Goal: Task Accomplishment & Management: Complete application form

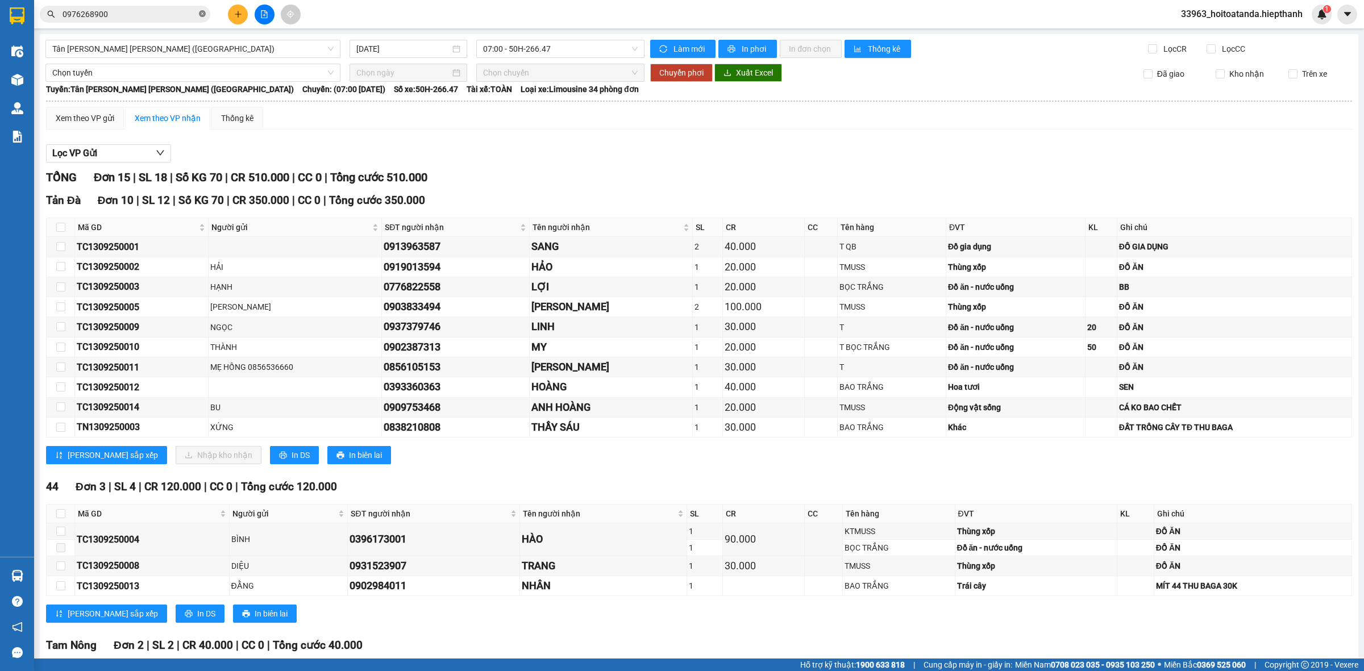
click at [203, 15] on icon "close-circle" at bounding box center [202, 13] width 7 height 7
click at [163, 14] on input "text" at bounding box center [130, 14] width 134 height 13
click at [183, 14] on input "text" at bounding box center [130, 14] width 134 height 13
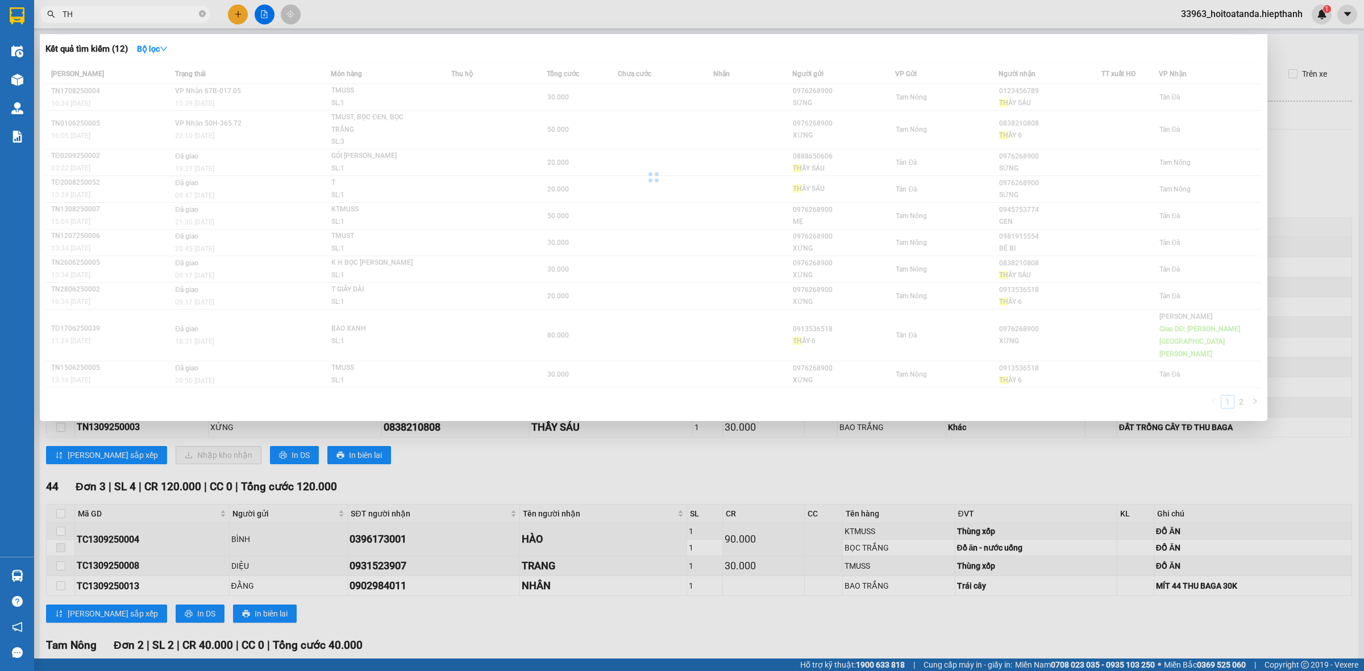
type input "T"
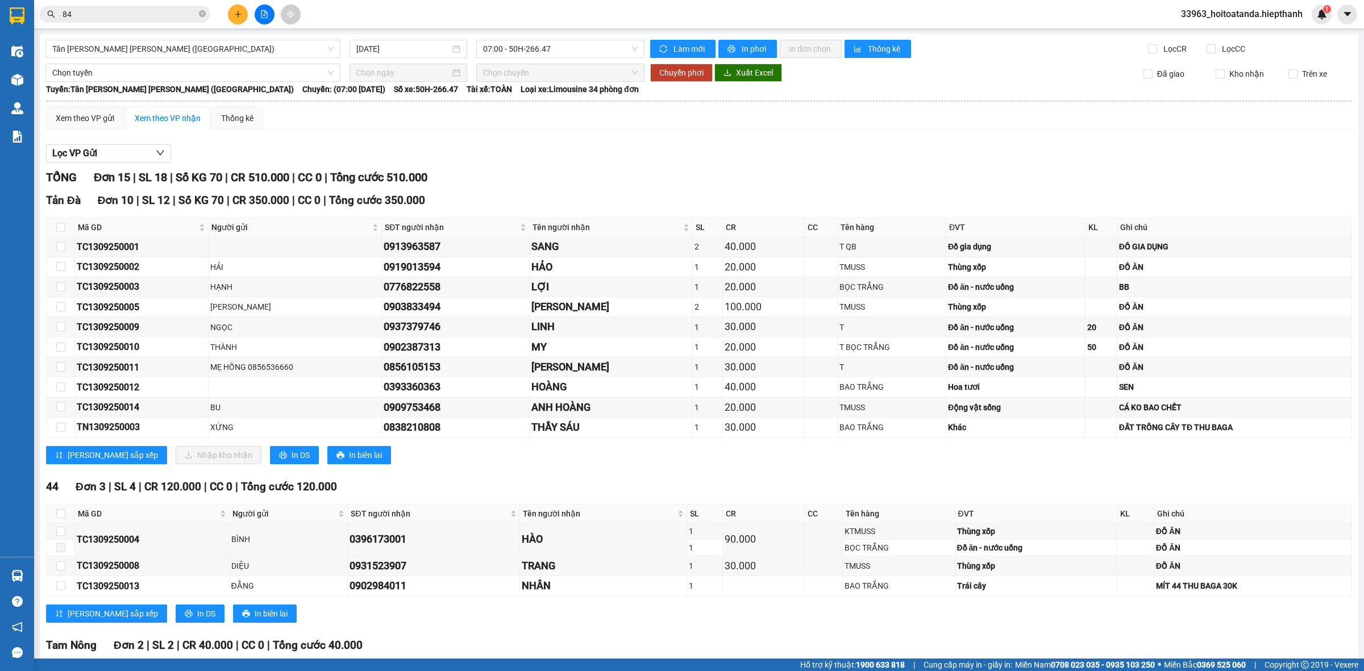
type input "848"
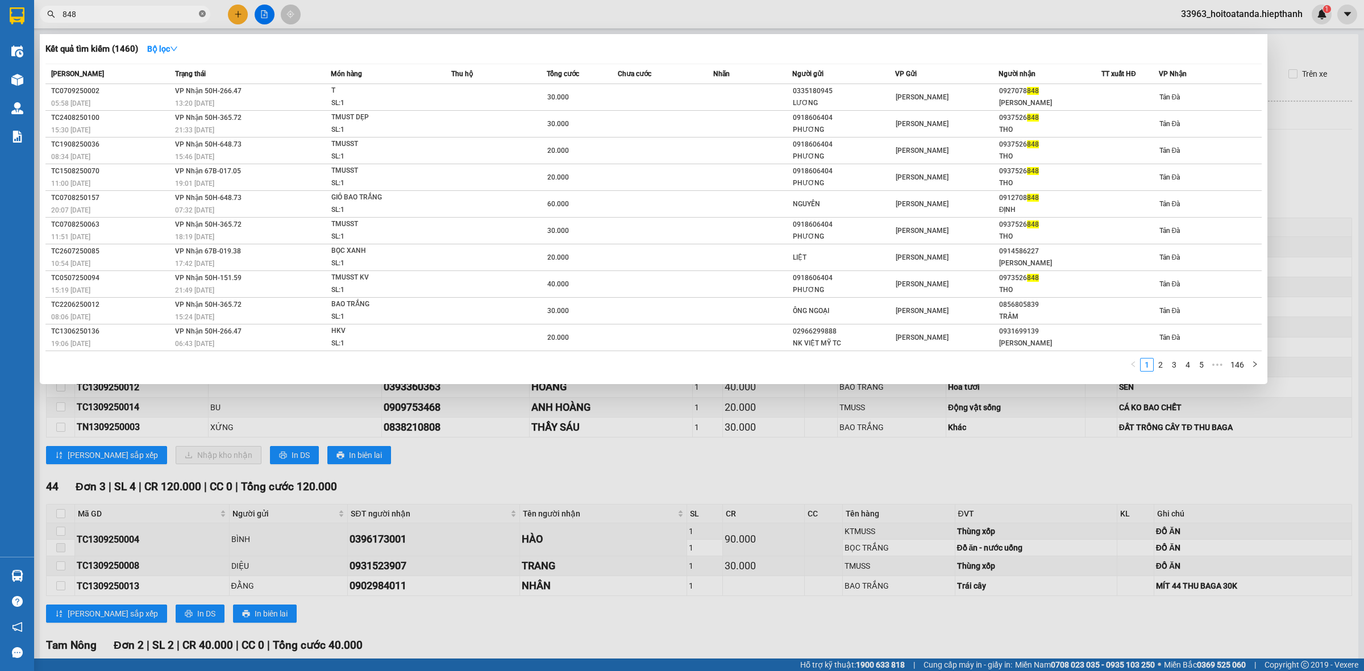
click at [202, 14] on icon "close-circle" at bounding box center [202, 13] width 7 height 7
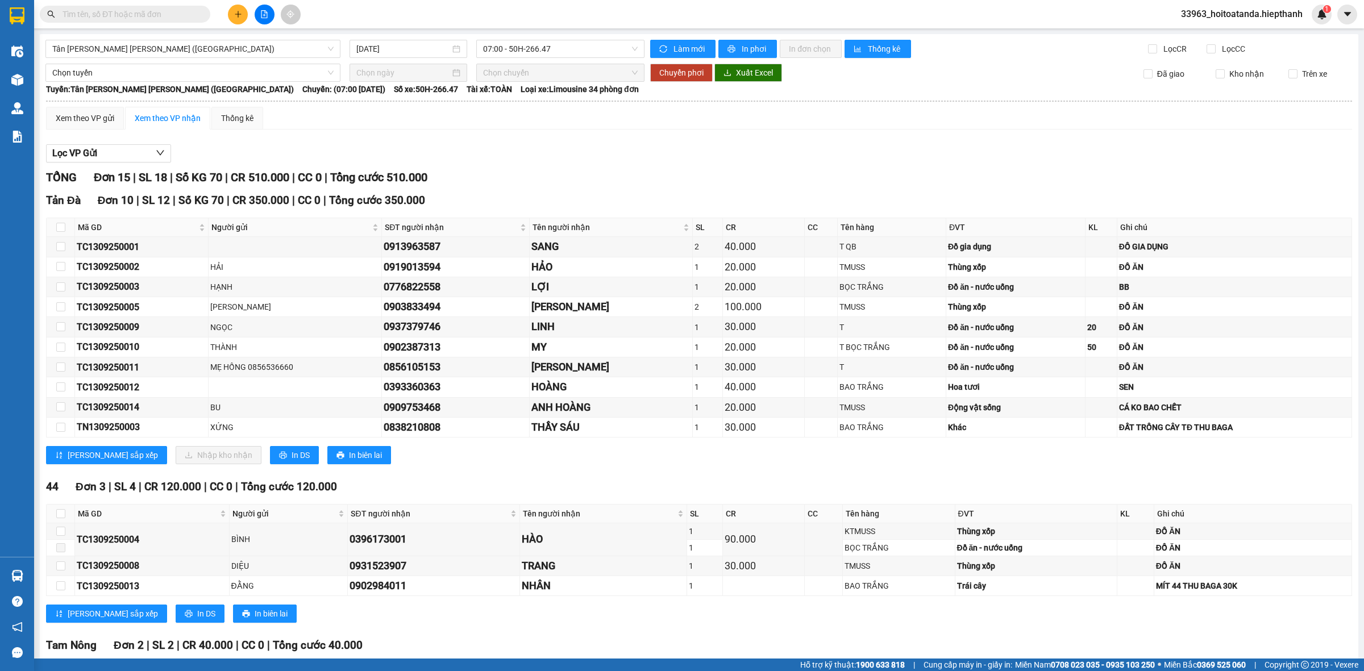
click at [172, 12] on input "text" at bounding box center [130, 14] width 134 height 13
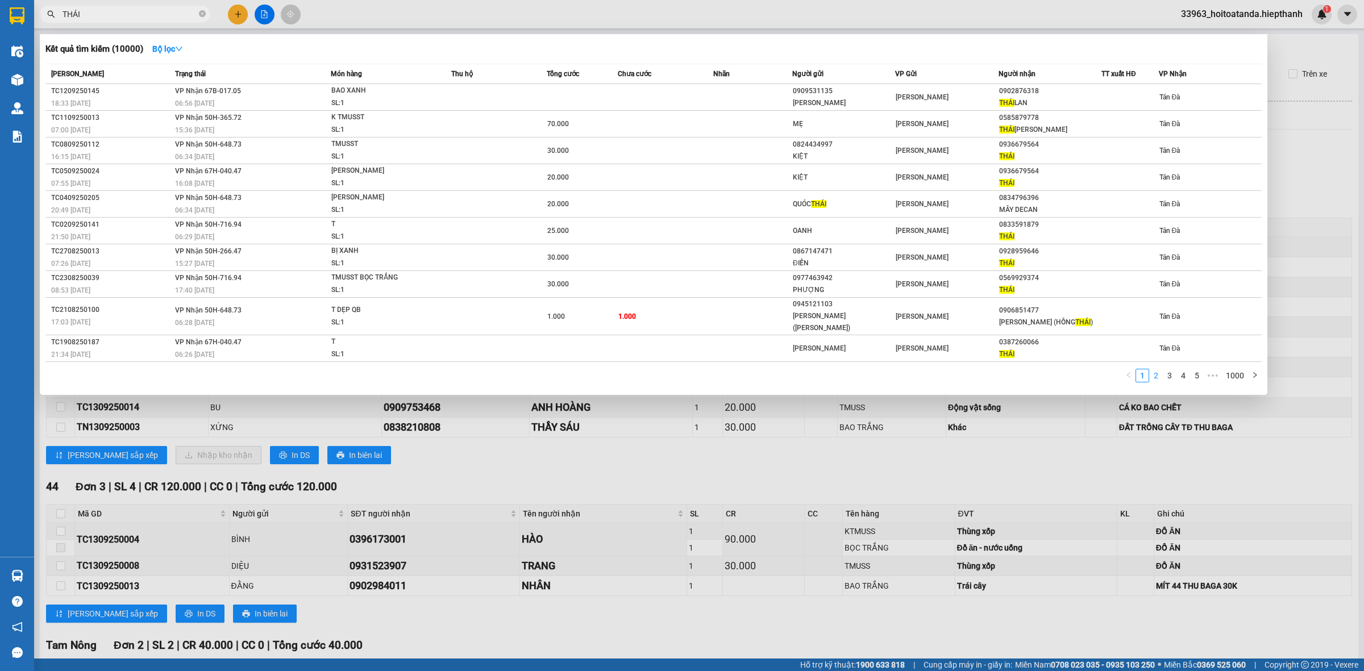
type input "THÁI"
click at [1157, 369] on link "2" at bounding box center [1156, 375] width 13 height 13
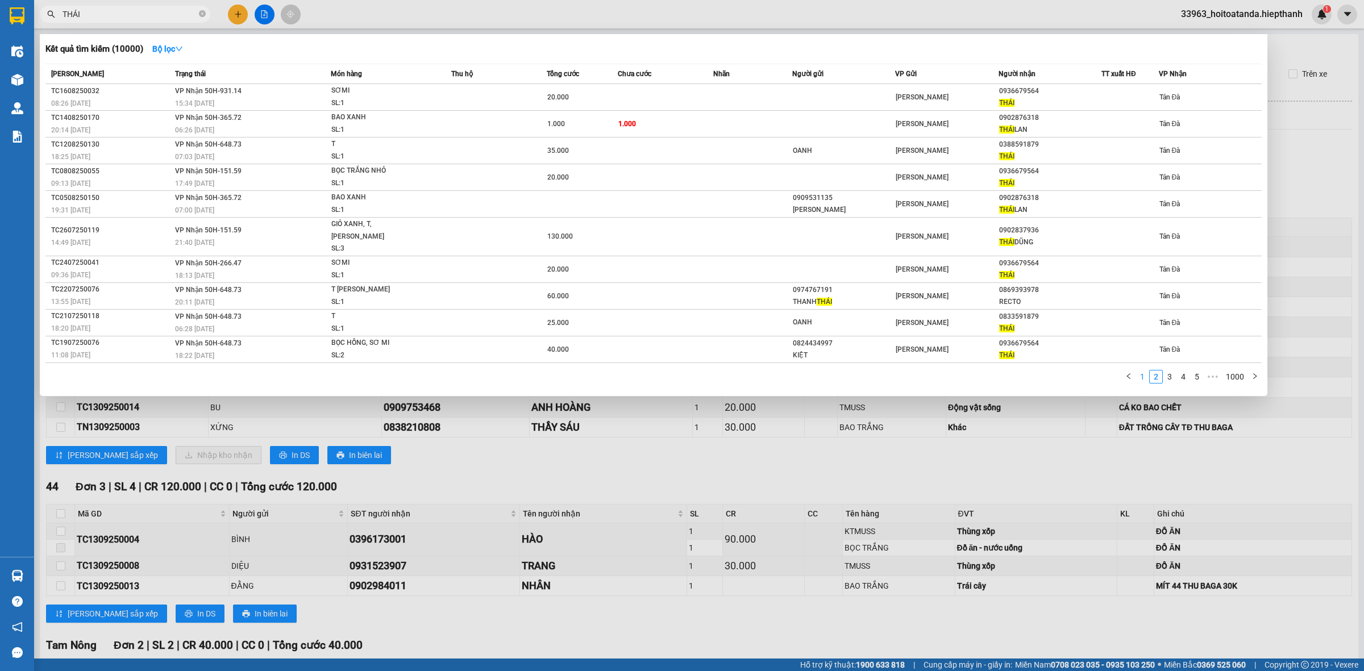
click at [1142, 371] on link "1" at bounding box center [1142, 377] width 13 height 13
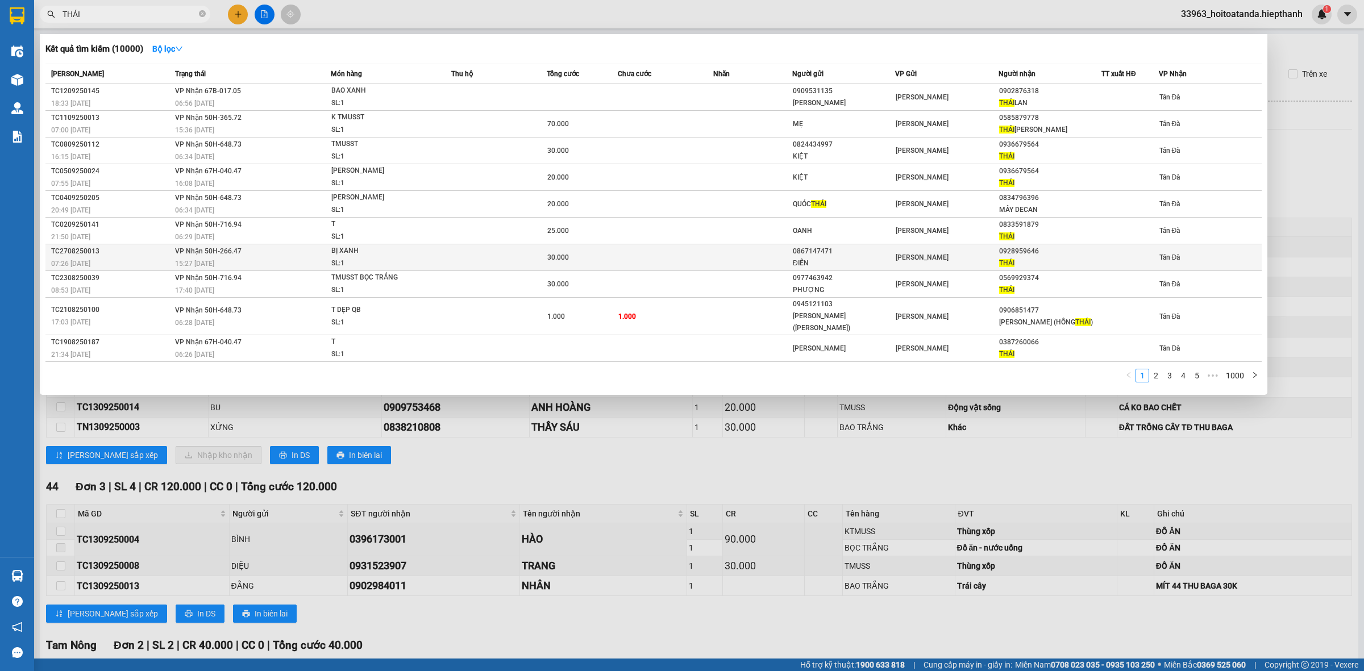
click at [754, 259] on td at bounding box center [753, 257] width 80 height 27
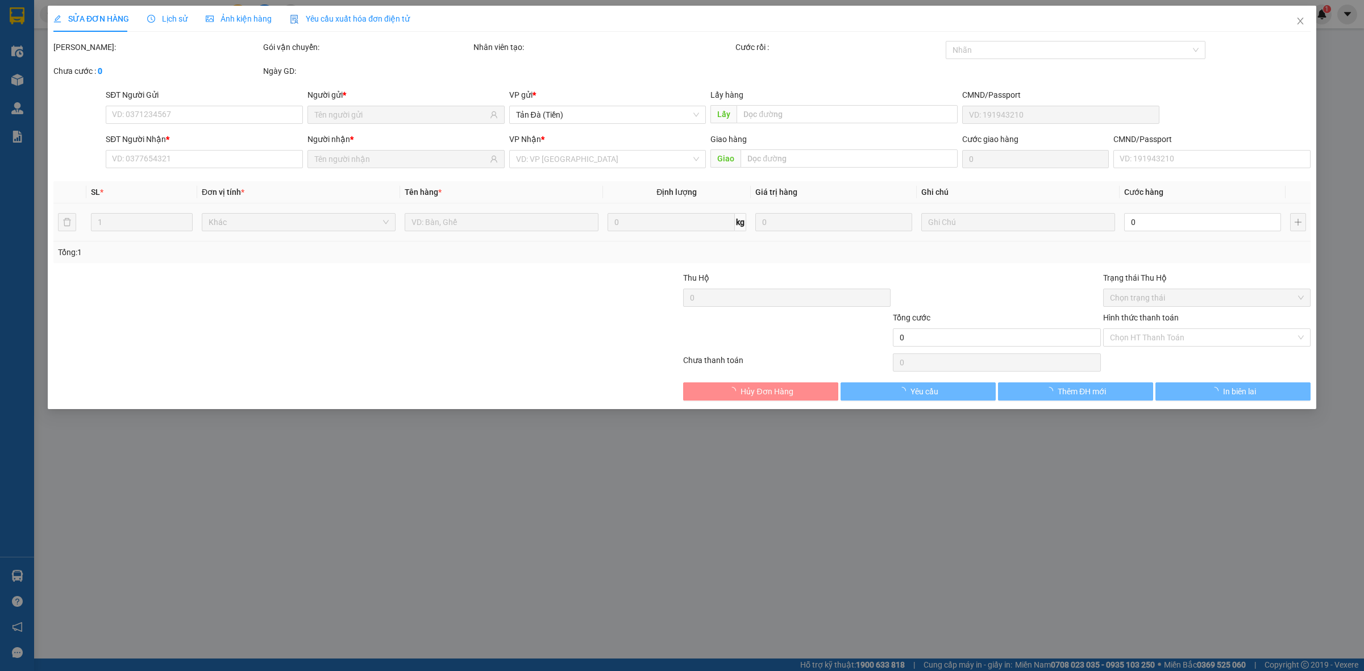
type input "0867147471"
type input "ĐIỀN"
type input "0928959646"
type input "THÁI"
type input "30.000"
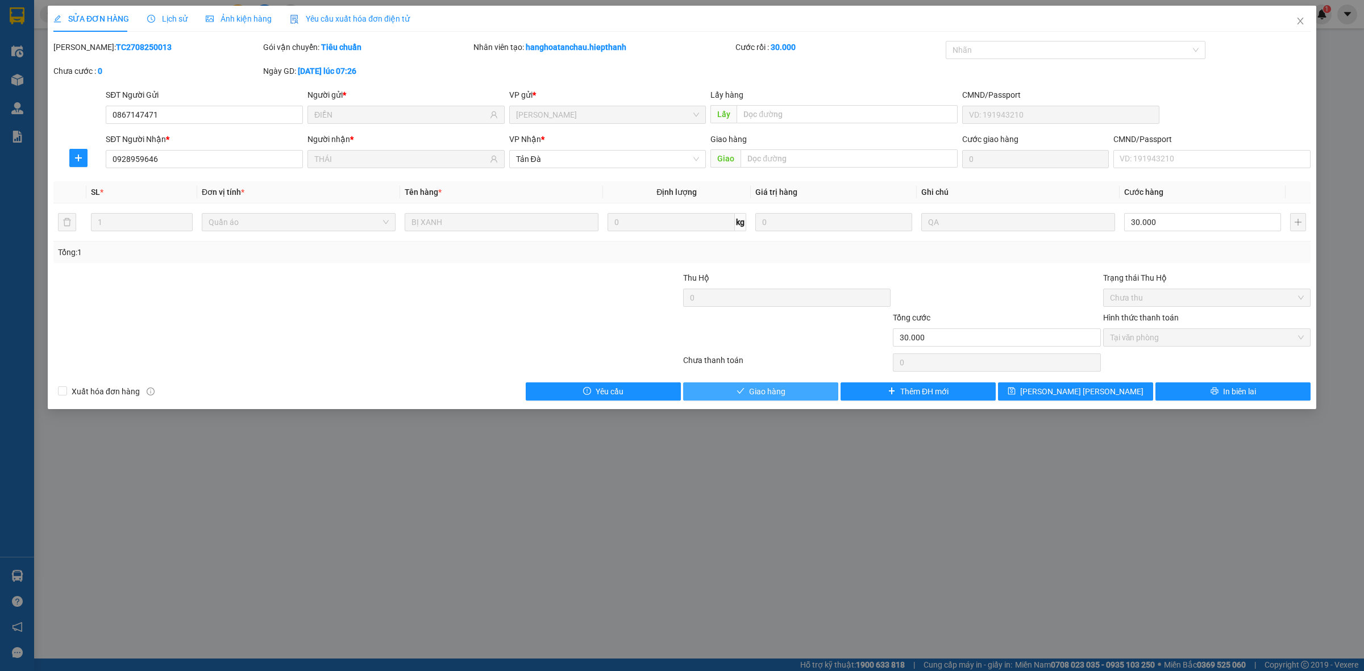
click at [780, 395] on span "Giao hàng" at bounding box center [767, 391] width 36 height 13
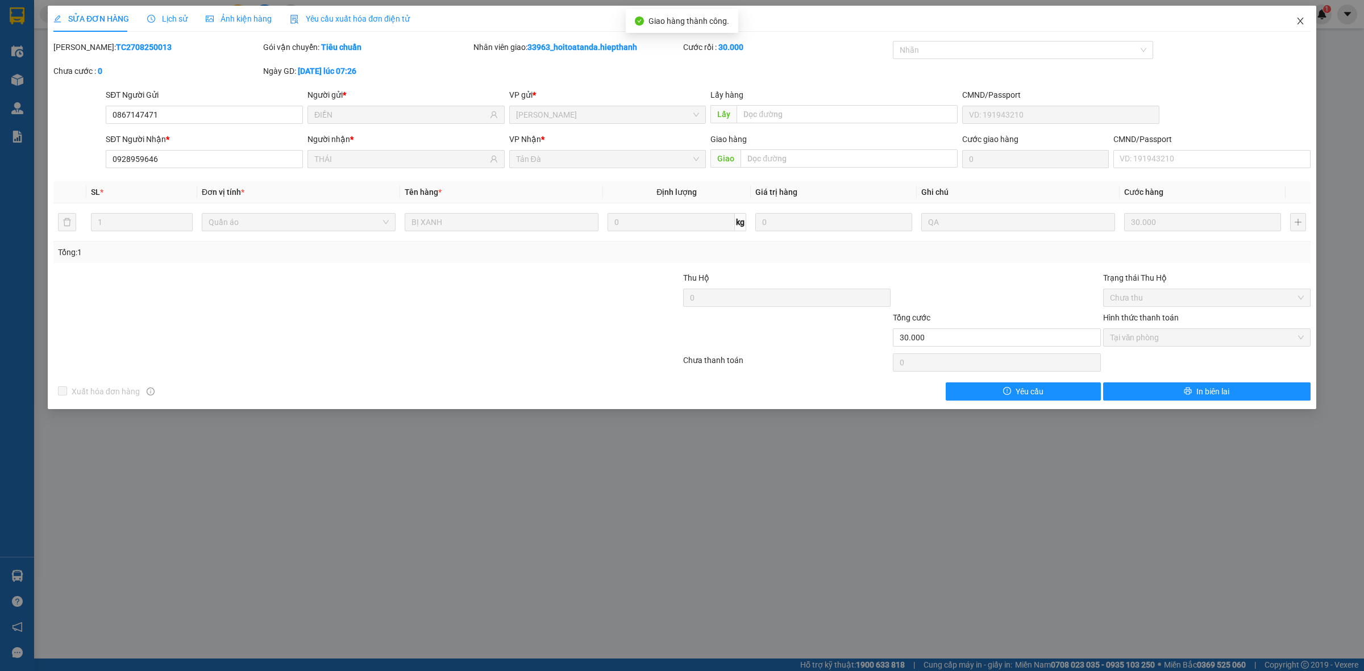
click at [1299, 21] on icon "close" at bounding box center [1300, 20] width 9 height 9
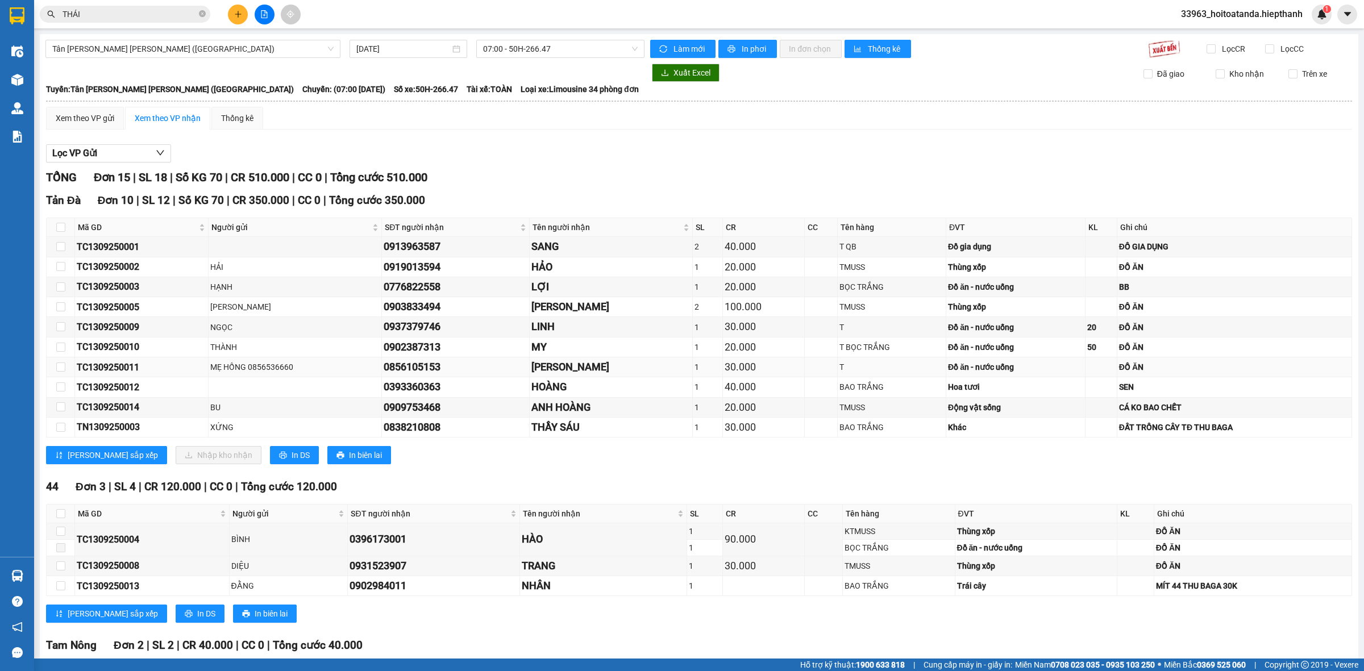
click at [247, 373] on div "MẸ HỒNG 0856536660" at bounding box center [294, 367] width 169 height 13
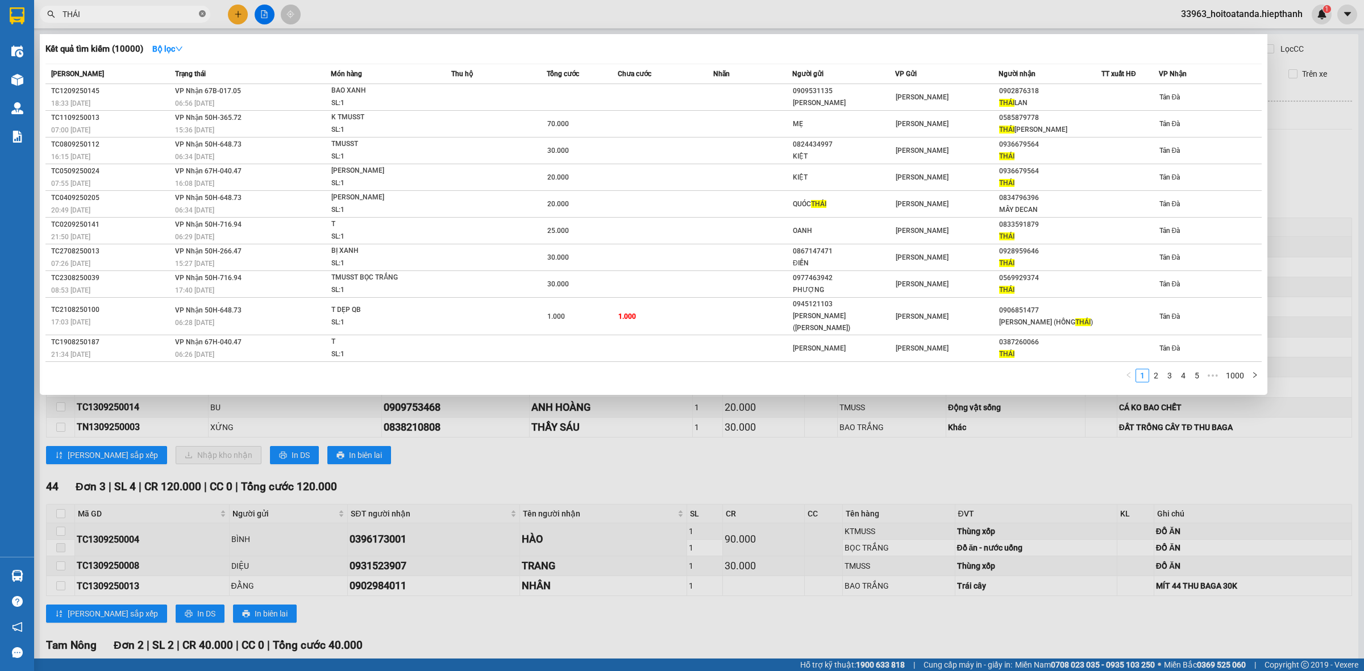
click at [201, 9] on span at bounding box center [202, 14] width 7 height 11
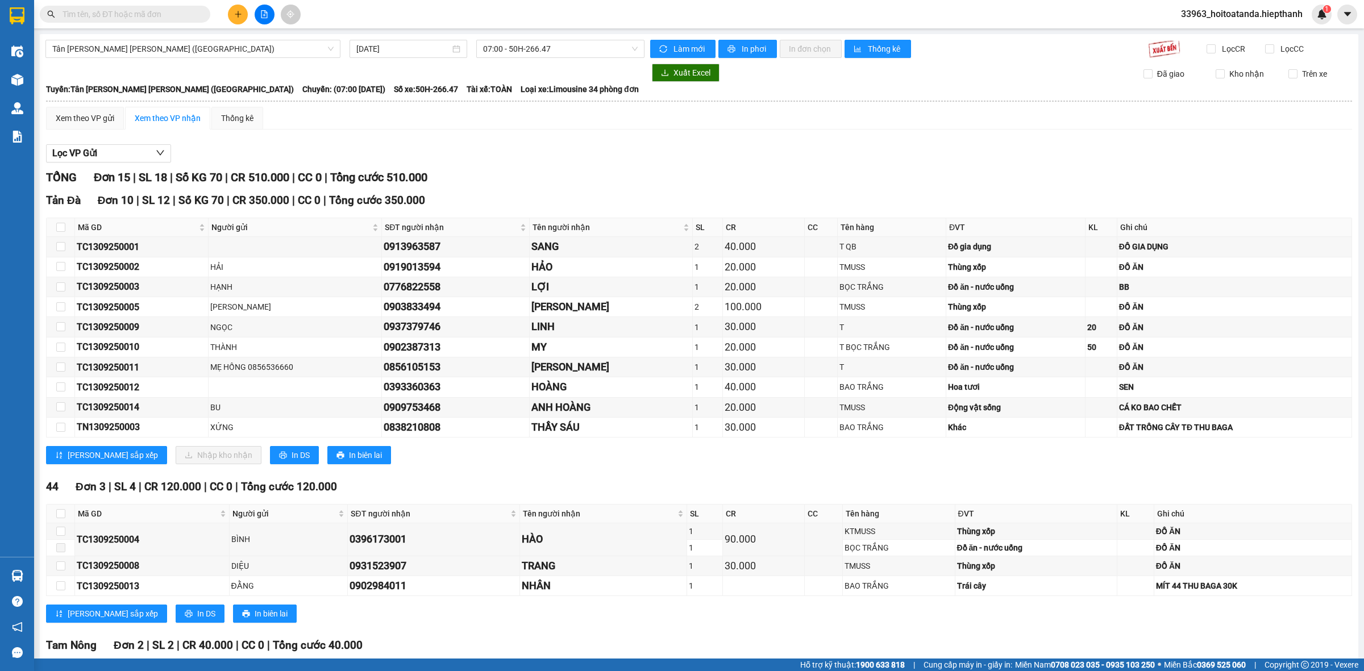
click at [179, 14] on input "text" at bounding box center [130, 14] width 134 height 13
click at [185, 6] on span at bounding box center [125, 14] width 171 height 17
click at [185, 12] on input "text" at bounding box center [130, 14] width 134 height 13
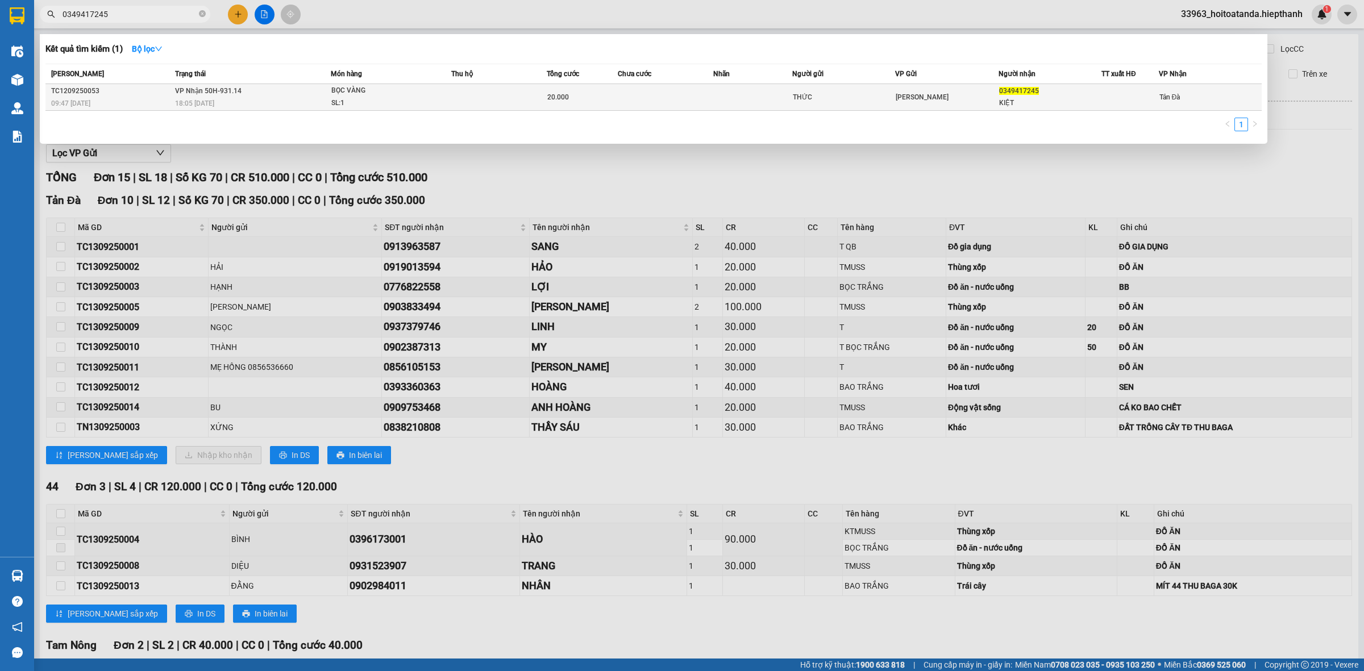
type input "0349417245"
click at [555, 101] on div "20.000" at bounding box center [582, 97] width 70 height 13
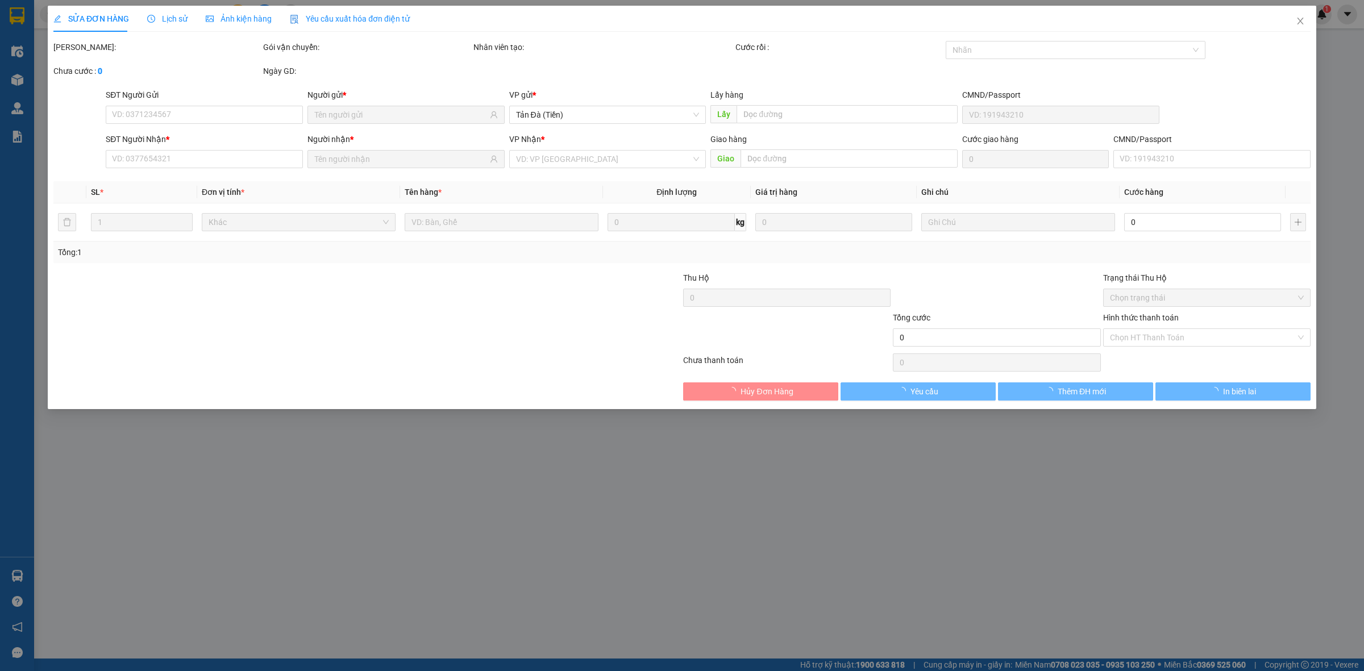
type input "THỨC"
type input "0349417245"
type input "KIỆT"
type input "20.000"
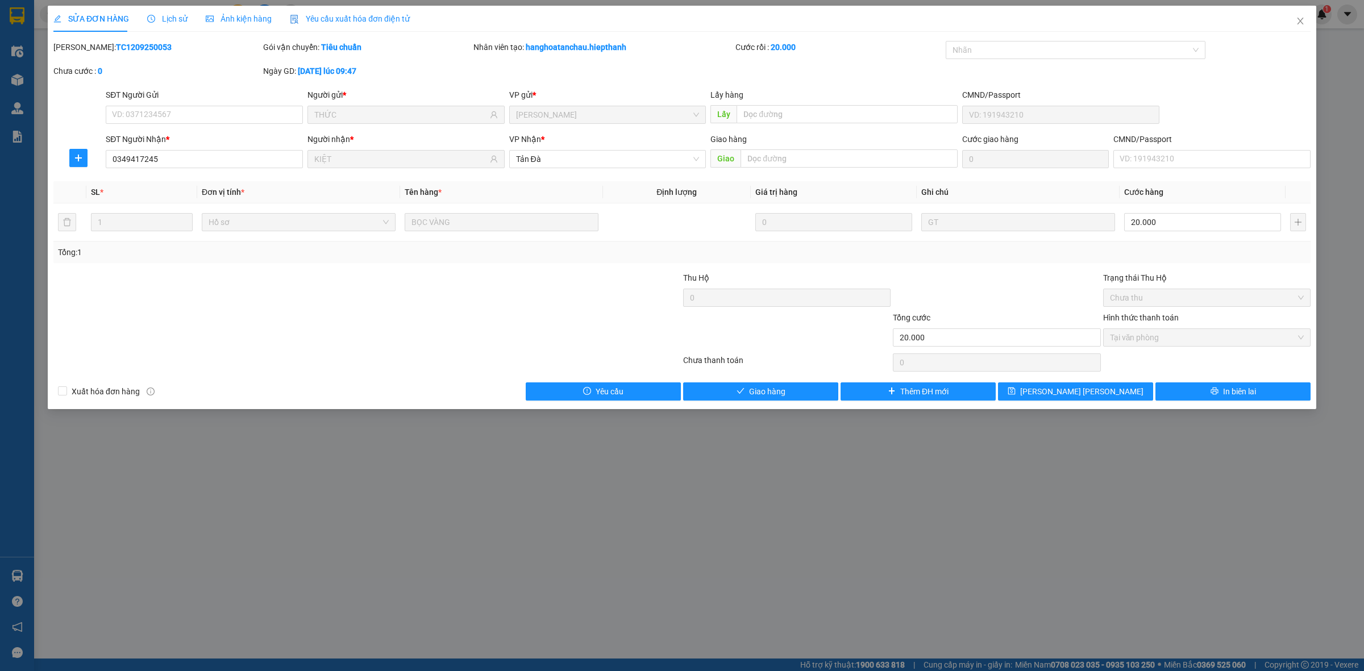
click at [760, 379] on div "Total Paid Fee 20.000 Total UnPaid Fee 0 Cash Collection Total Fee Mã ĐH: TC120…" at bounding box center [681, 221] width 1257 height 360
click at [767, 394] on span "Giao hàng" at bounding box center [767, 391] width 36 height 13
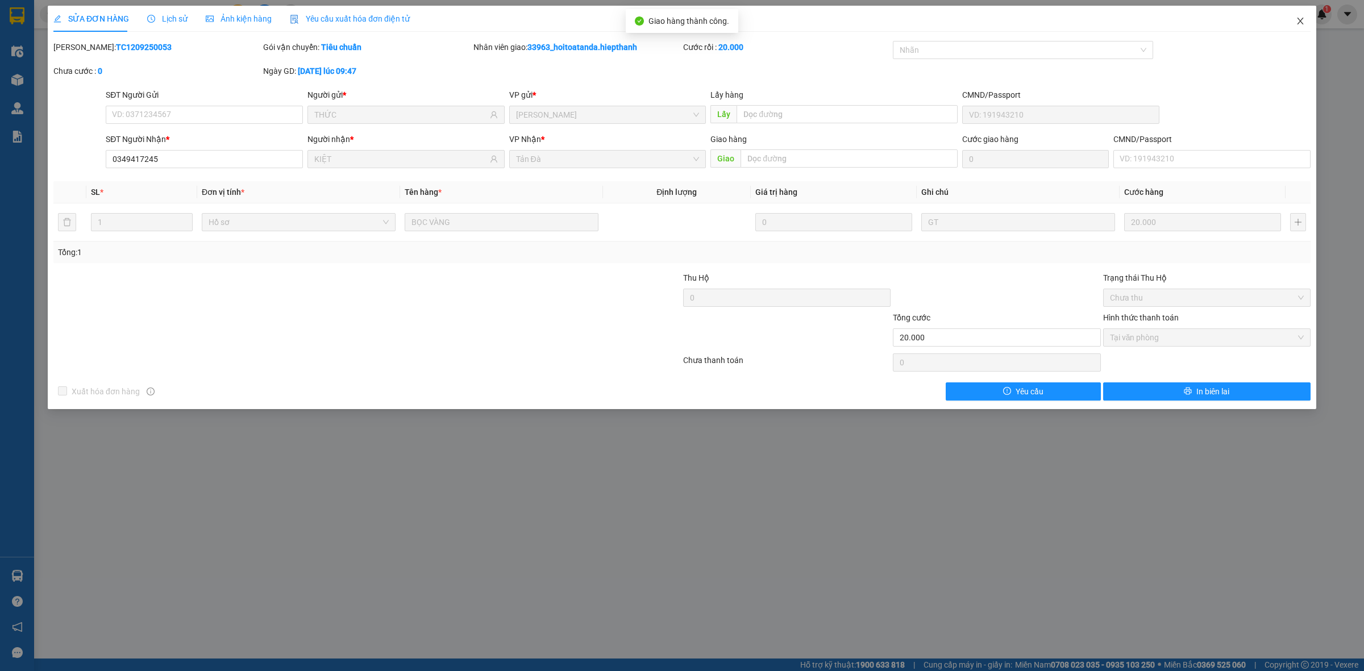
click at [1300, 19] on icon "close" at bounding box center [1300, 20] width 9 height 9
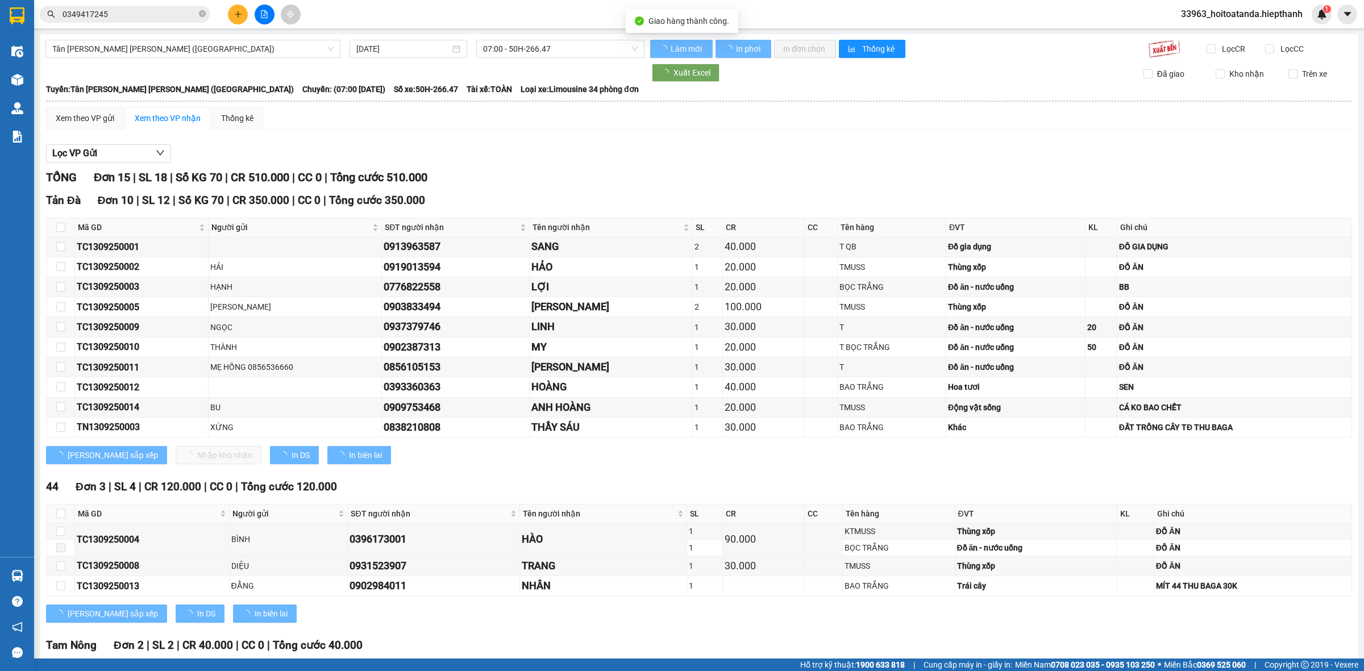
click at [531, 202] on div "Tản Đà Đơn 10 | SL 12 | Số KG 70 | CR 350.000 | CC 0 | [PERSON_NAME] 350.000" at bounding box center [699, 200] width 1306 height 17
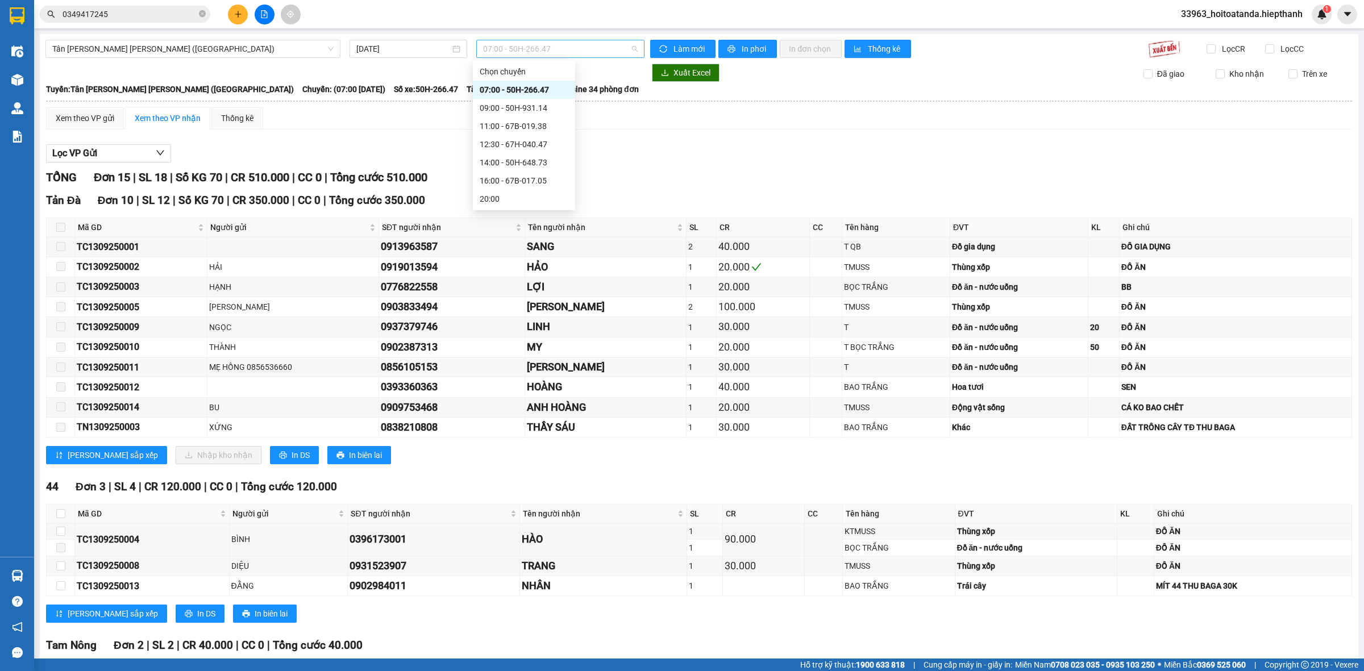
click at [572, 46] on span "07:00 - 50H-266.47" at bounding box center [560, 48] width 155 height 17
click at [501, 114] on div "09:00 - 50H-931.14" at bounding box center [524, 108] width 102 height 18
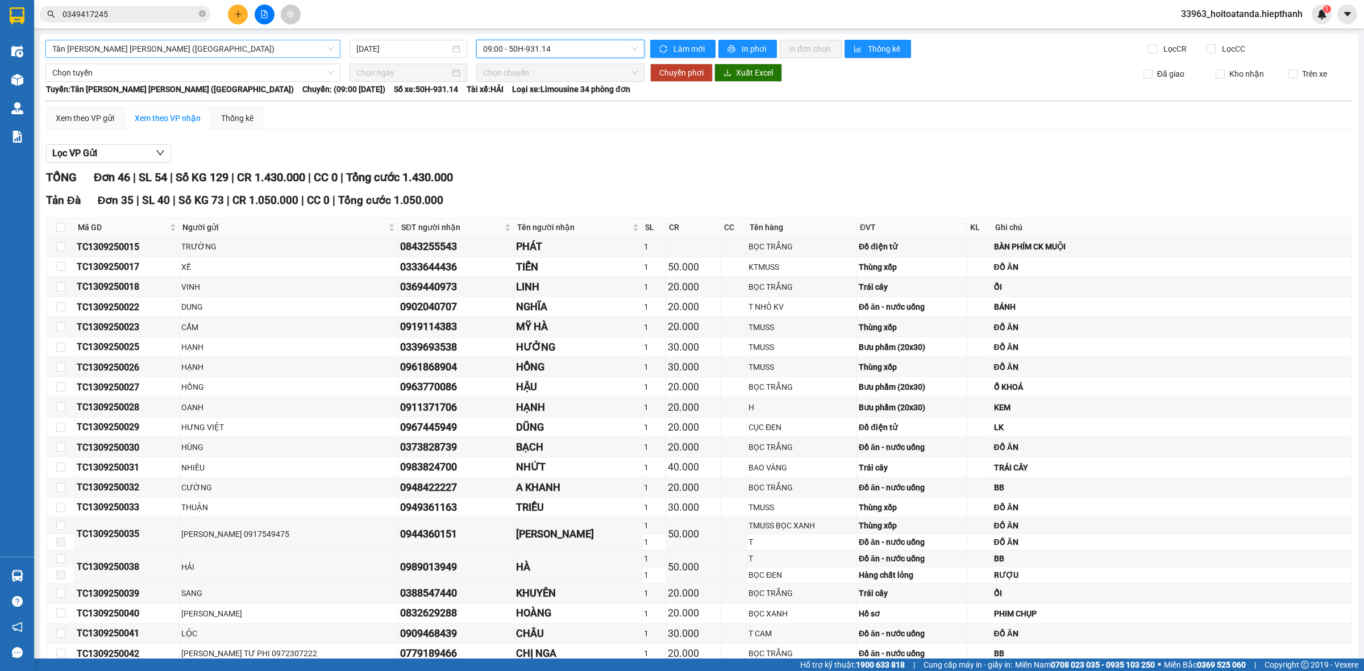
click at [257, 46] on span "Tân [PERSON_NAME] [PERSON_NAME] ([GEOGRAPHIC_DATA])" at bounding box center [192, 48] width 281 height 17
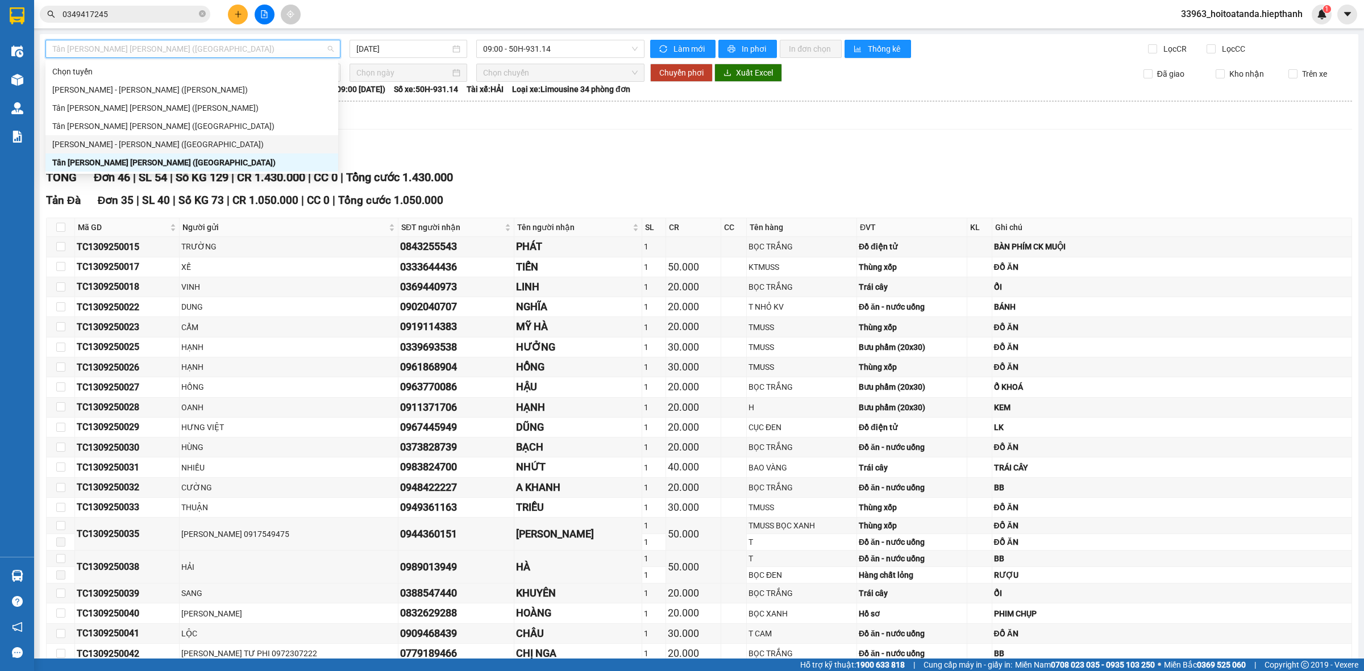
drag, startPoint x: 149, startPoint y: 142, endPoint x: 155, endPoint y: 141, distance: 6.4
click at [155, 141] on div "[PERSON_NAME] - [PERSON_NAME] ([GEOGRAPHIC_DATA])" at bounding box center [191, 144] width 279 height 13
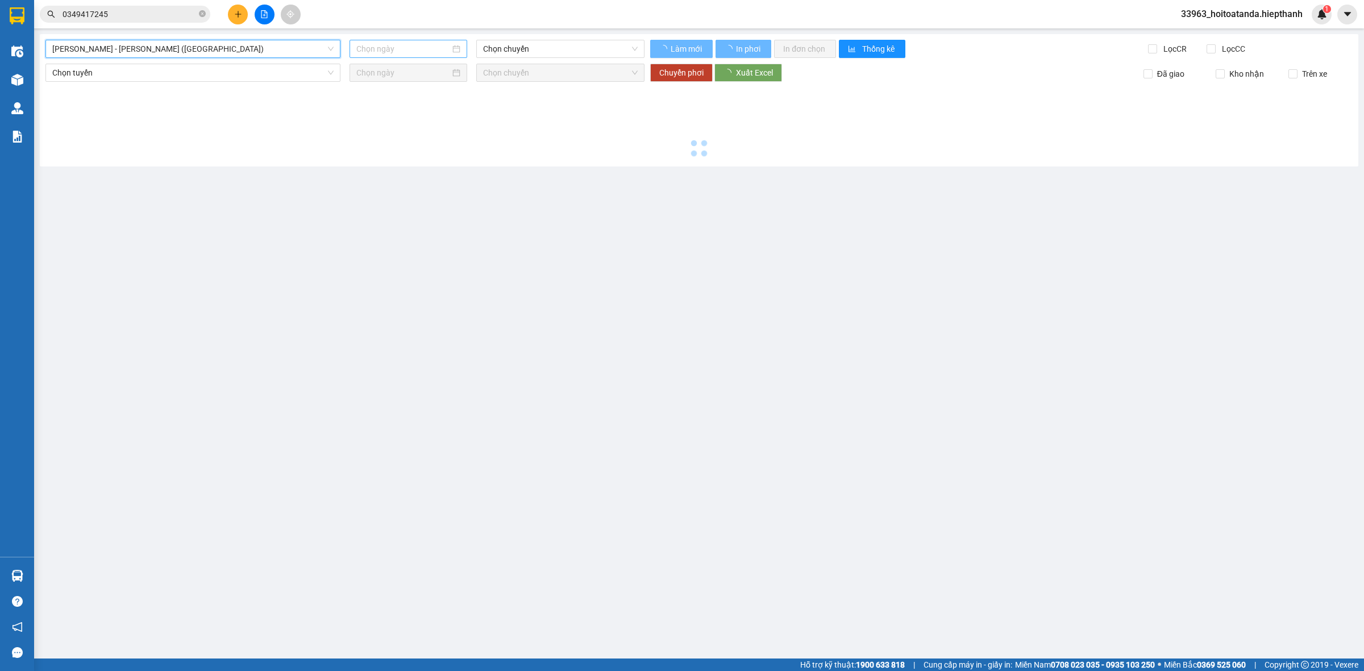
type input "[DATE]"
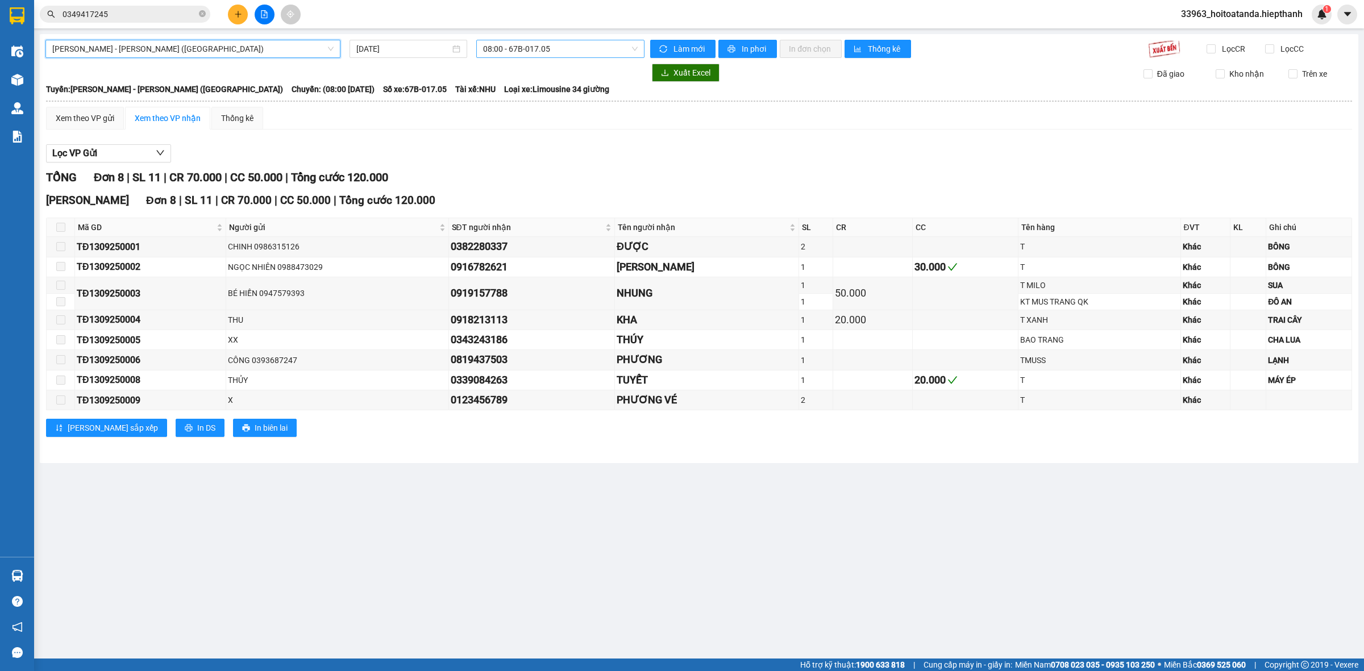
click at [527, 50] on span "08:00 - 67B-017.05" at bounding box center [560, 48] width 155 height 17
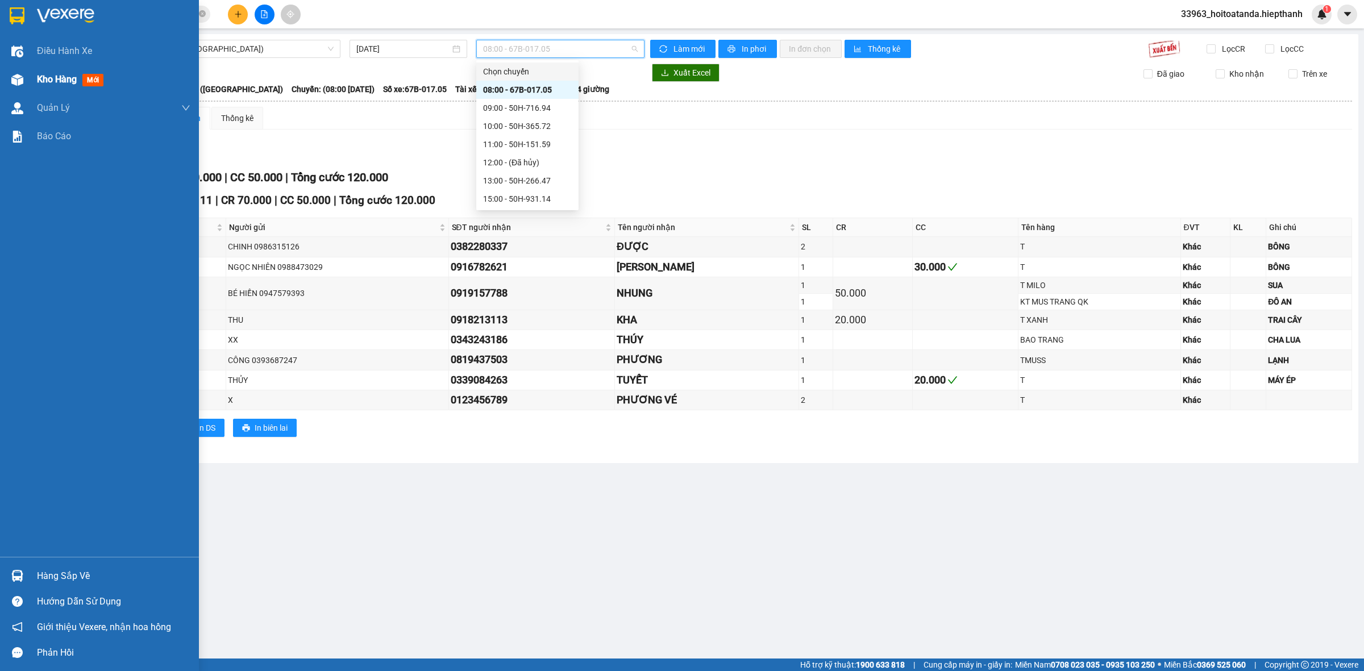
click at [18, 68] on div "Kho hàng mới" at bounding box center [99, 79] width 199 height 28
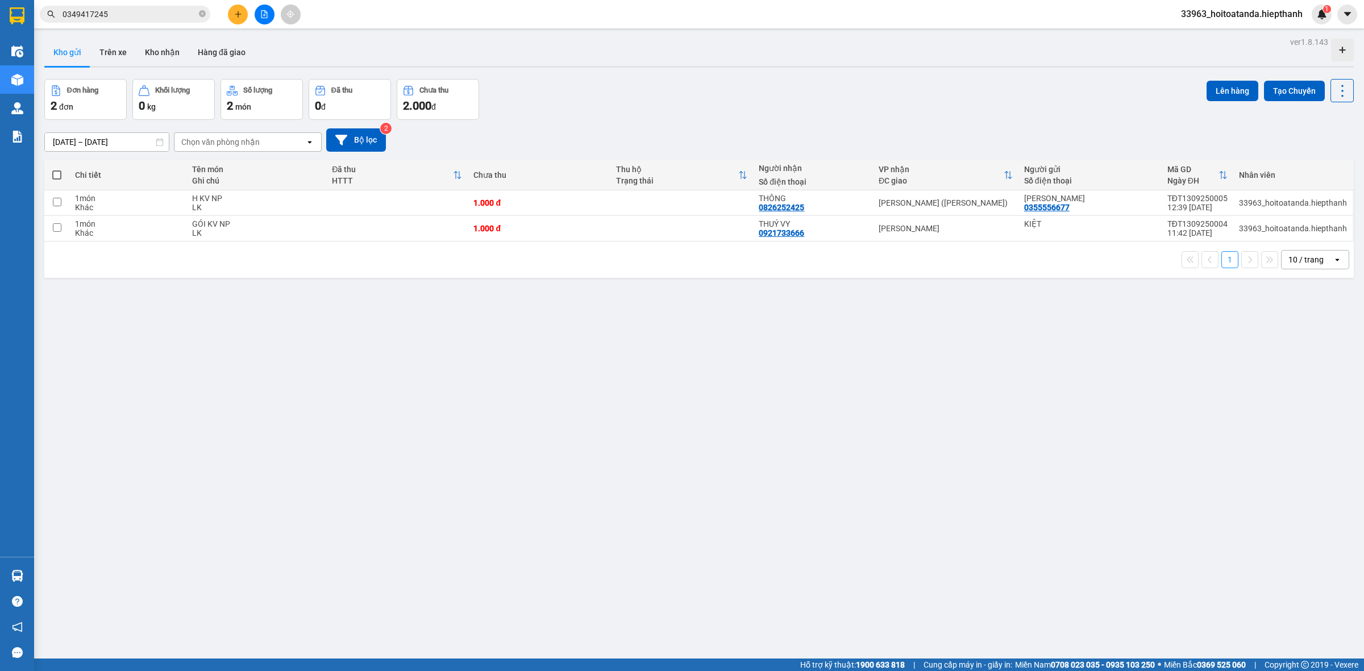
click at [172, 15] on input "0349417245" at bounding box center [130, 14] width 134 height 13
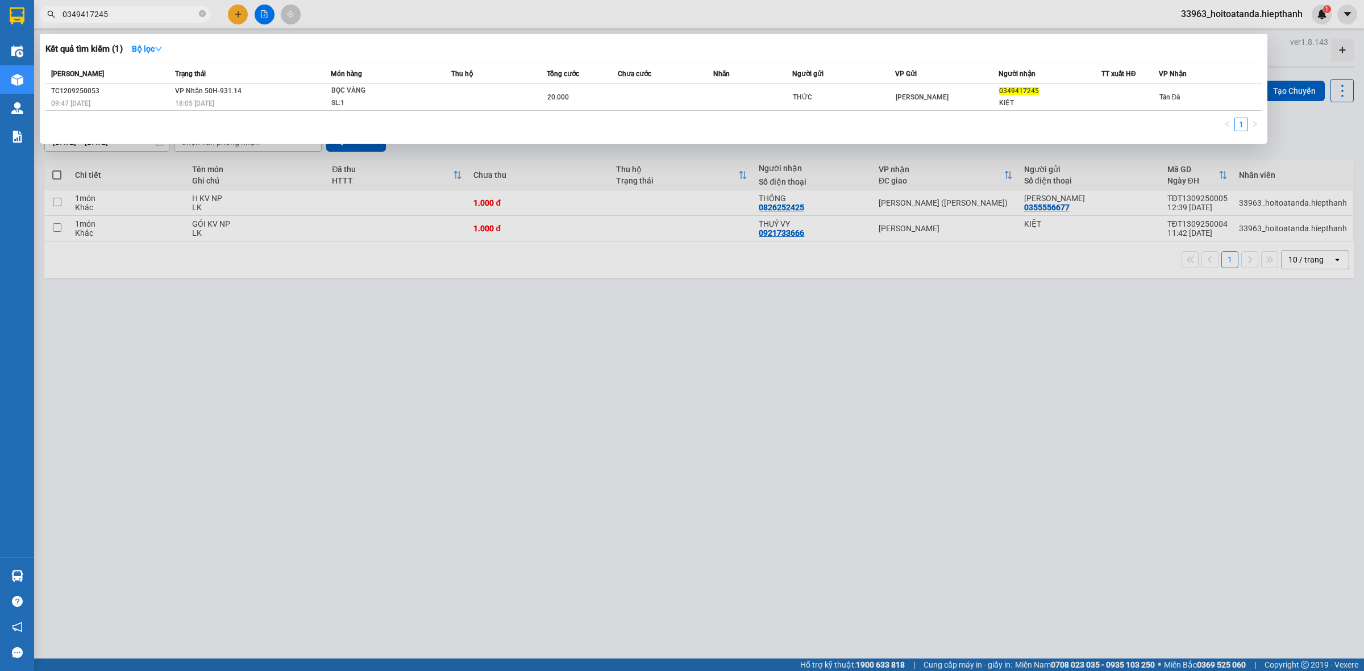
click at [172, 15] on input "0349417245" at bounding box center [130, 14] width 134 height 13
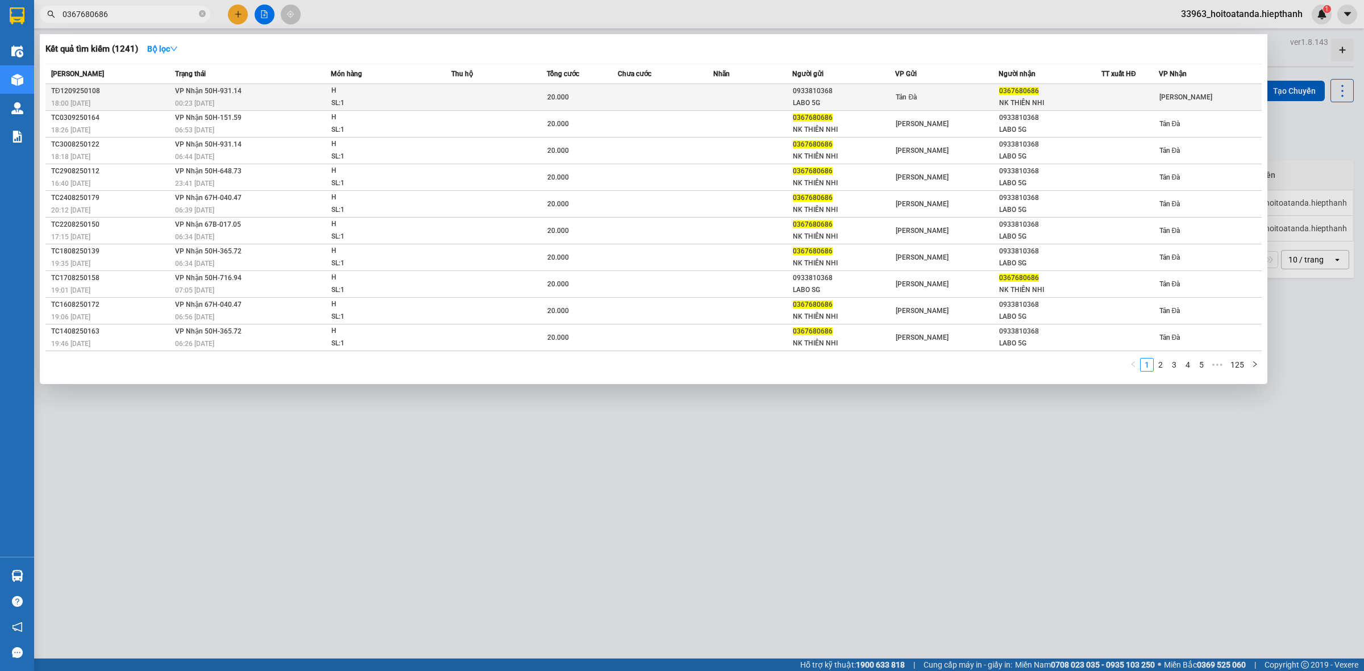
type input "0367680686"
click at [583, 98] on div "20.000" at bounding box center [582, 97] width 70 height 13
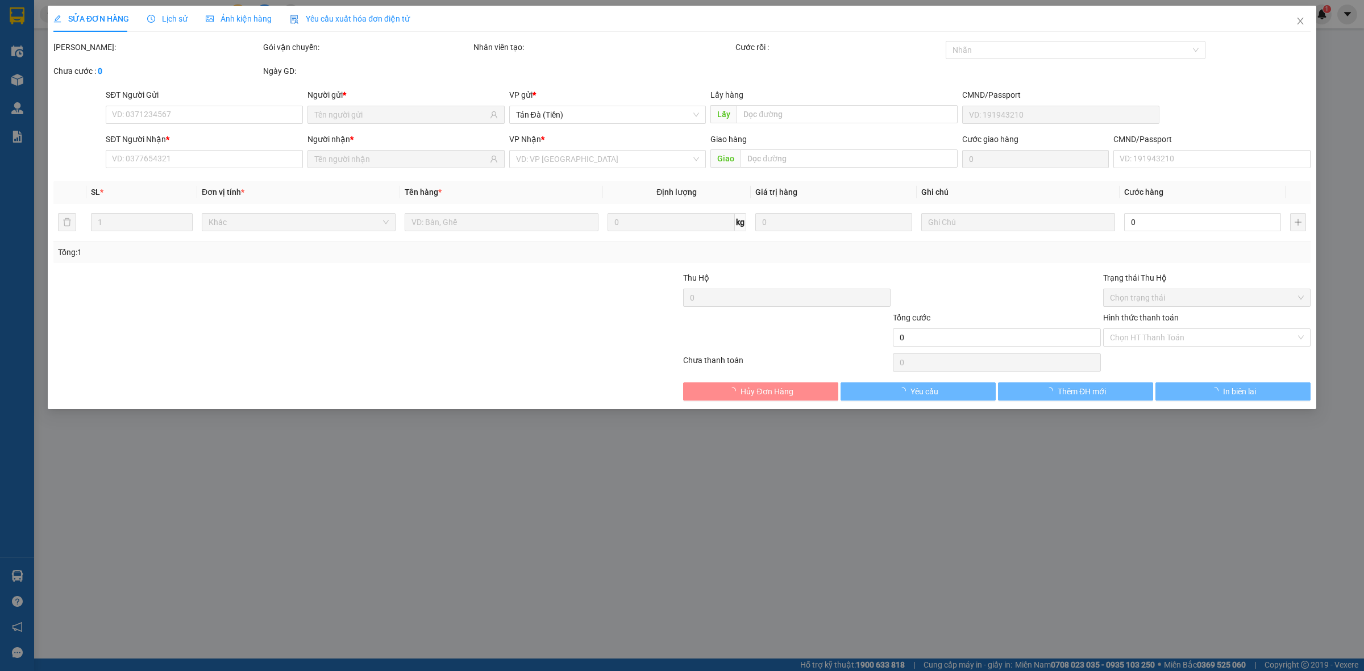
type input "0933810368"
type input "LABO 5G"
type input "0367680686"
type input "NK THIÊN NHI"
type input "20.000"
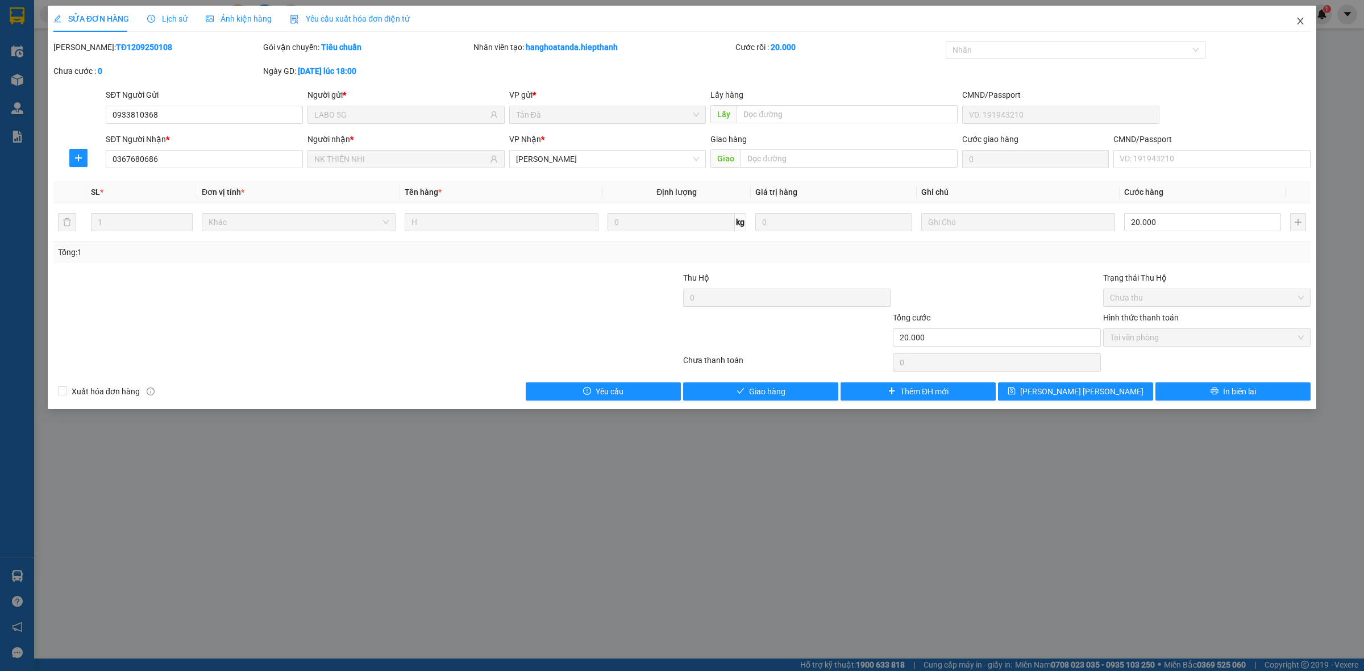
click at [1299, 20] on icon "close" at bounding box center [1300, 21] width 6 height 7
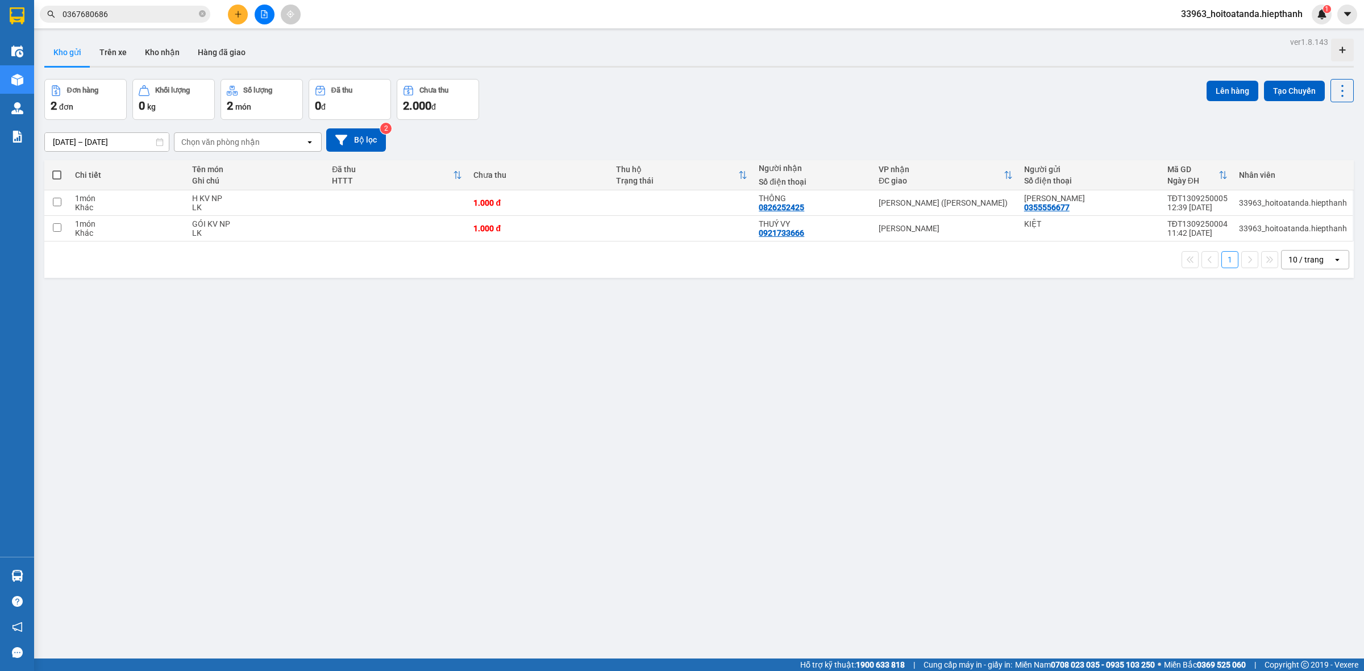
click at [179, 15] on input "0367680686" at bounding box center [130, 14] width 134 height 13
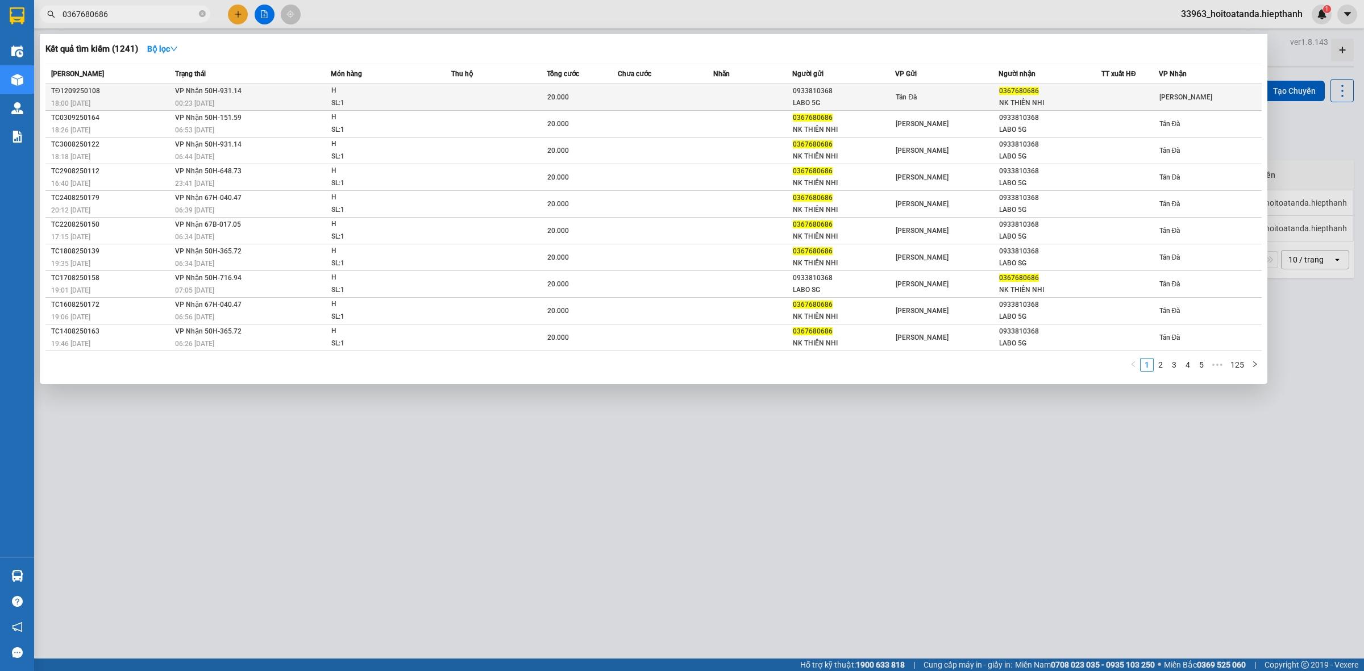
click at [479, 98] on td at bounding box center [498, 97] width 95 height 27
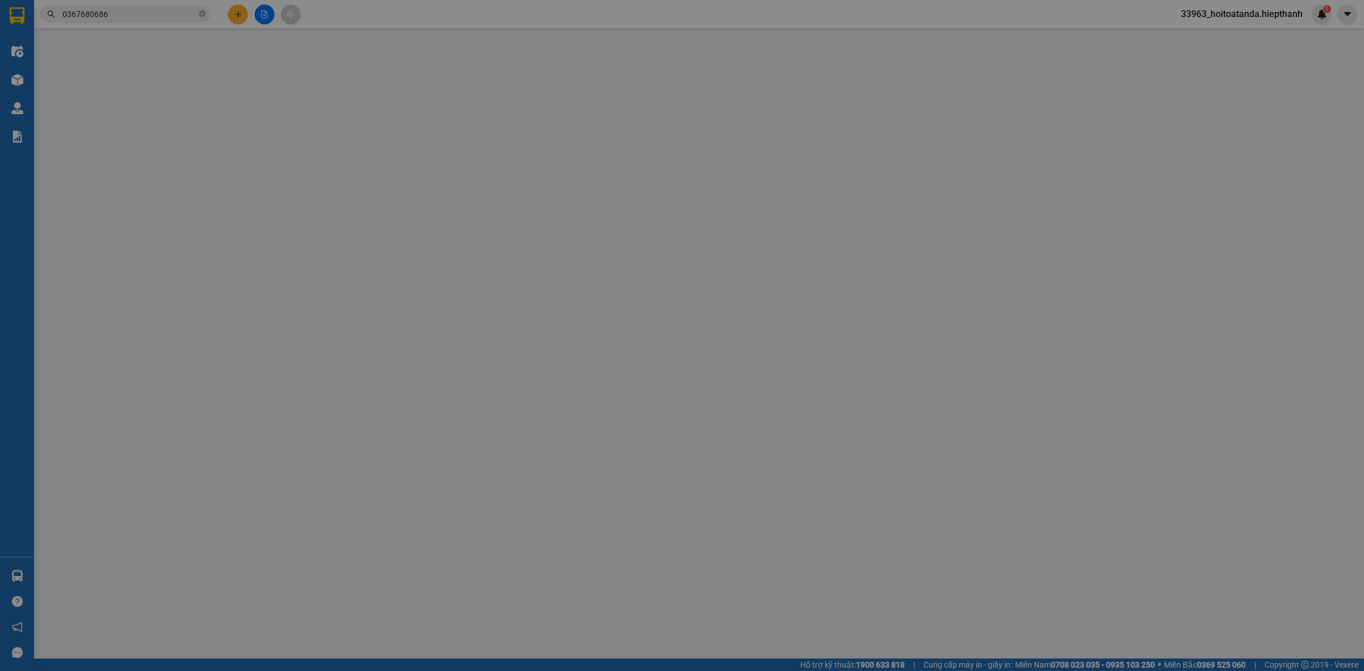
type input "0933810368"
type input "LABO 5G"
type input "0367680686"
type input "NK THIÊN NHI"
type input "20.000"
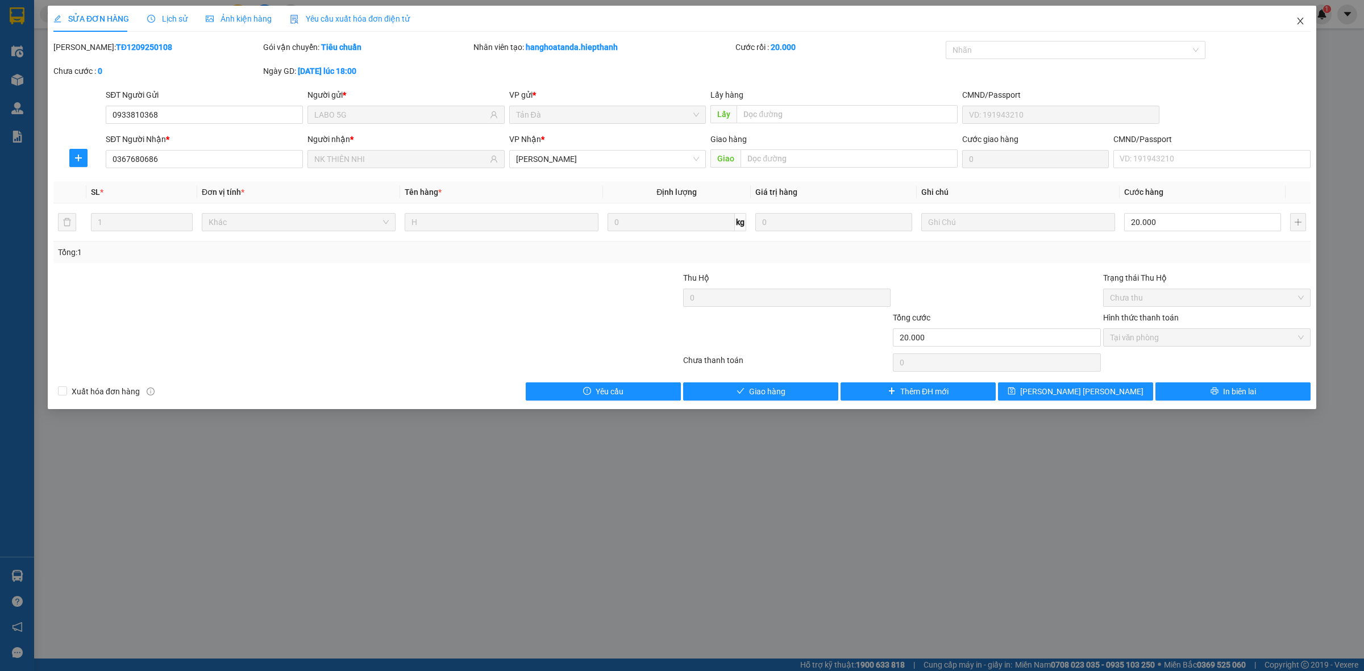
click at [1301, 18] on icon "close" at bounding box center [1300, 20] width 9 height 9
